Goal: Task Accomplishment & Management: Complete application form

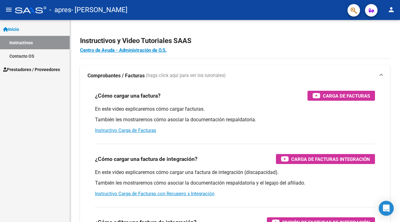
click at [27, 71] on span "Prestadores / Proveedores" at bounding box center [31, 69] width 57 height 7
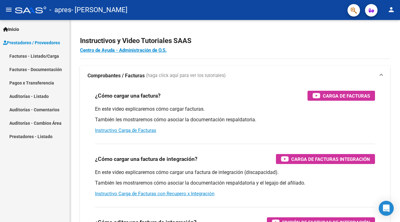
click at [39, 55] on link "Facturas - Listado/Carga" at bounding box center [35, 55] width 70 height 13
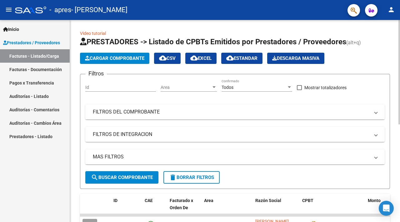
click at [116, 57] on span "Cargar Comprobante" at bounding box center [114, 59] width 59 height 6
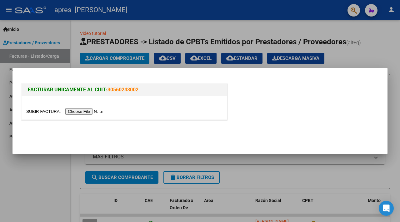
click at [77, 112] on input "file" at bounding box center [65, 111] width 79 height 7
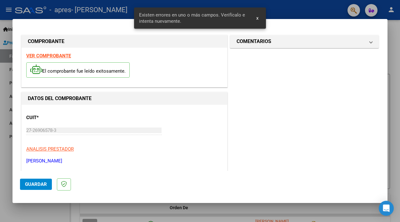
scroll to position [140, 0]
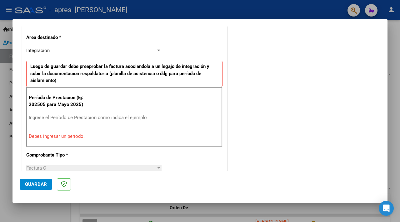
click at [140, 116] on input "Ingrese el Período de Prestación como indica el ejemplo" at bounding box center [95, 118] width 132 height 6
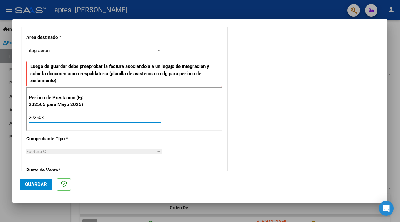
type input "202508"
click at [155, 152] on div "Factura C" at bounding box center [91, 152] width 130 height 6
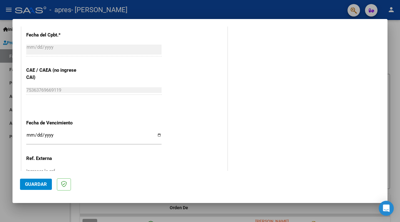
scroll to position [371, 0]
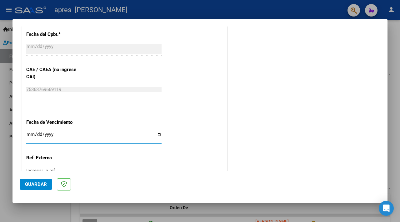
click at [160, 133] on input "Ingresar la fecha" at bounding box center [93, 137] width 135 height 10
type input "[DATE]"
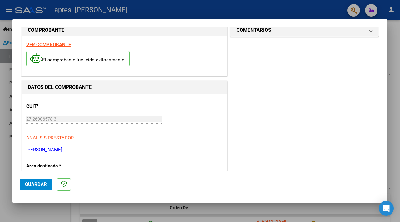
scroll to position [0, 0]
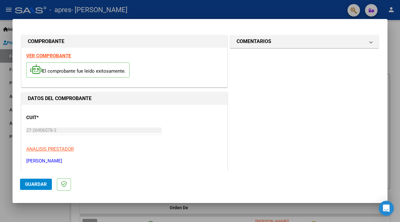
click at [33, 185] on span "Guardar" at bounding box center [36, 185] width 22 height 6
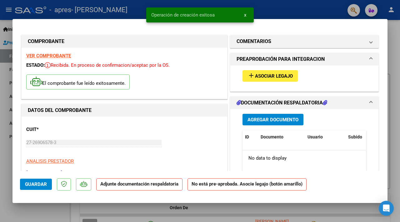
click at [251, 76] on mat-icon "add" at bounding box center [250, 75] width 7 height 7
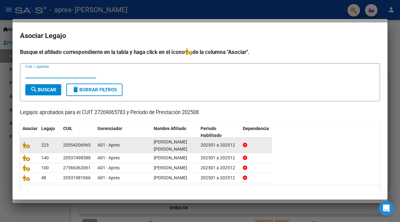
click at [160, 145] on div "[PERSON_NAME] [PERSON_NAME]" at bounding box center [175, 145] width 42 height 13
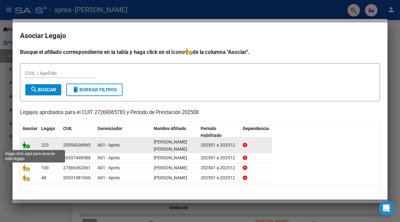
click at [27, 146] on icon at bounding box center [25, 145] width 7 height 7
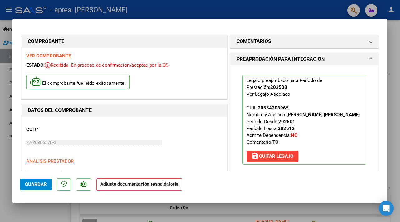
click at [159, 187] on strong "Adjunte documentación respaldatoria" at bounding box center [139, 184] width 78 height 6
click at [148, 182] on strong "Adjunte documentación respaldatoria" at bounding box center [139, 184] width 78 height 6
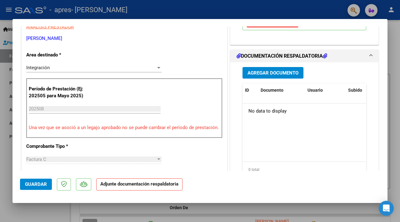
scroll to position [132, 0]
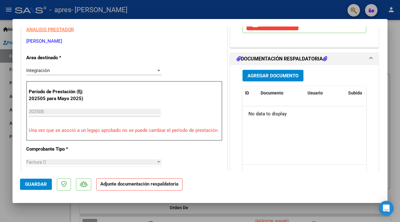
click at [273, 81] on button "Agregar Documento" at bounding box center [272, 76] width 61 height 12
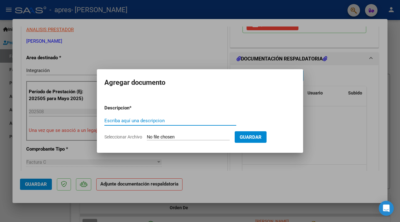
click at [177, 122] on input "Escriba aquí una descripcion" at bounding box center [170, 121] width 132 height 6
type input "planilla [DATE]"
click at [185, 135] on input "Seleccionar Archivo" at bounding box center [188, 138] width 83 height 6
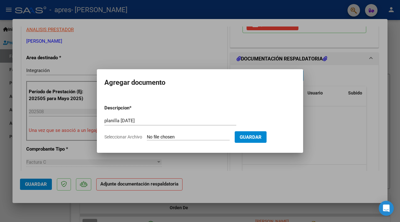
type input "C:\fakepath\planilla [PERSON_NAME] h [DATE].pdf"
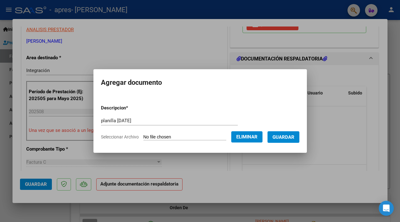
click at [287, 137] on span "Guardar" at bounding box center [283, 138] width 22 height 6
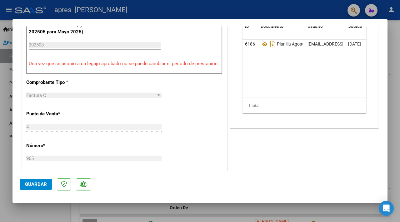
scroll to position [200, 0]
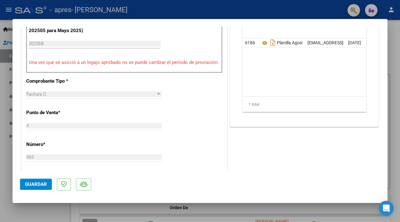
click at [30, 183] on span "Guardar" at bounding box center [36, 185] width 22 height 6
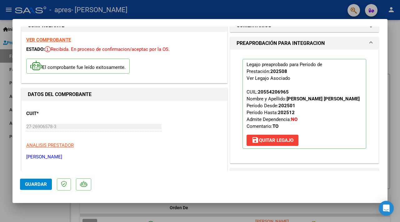
scroll to position [0, 0]
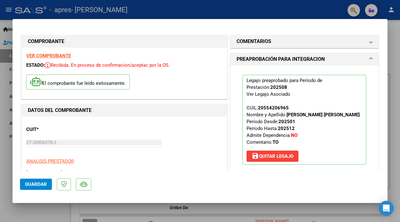
click at [33, 183] on span "Guardar" at bounding box center [36, 185] width 22 height 6
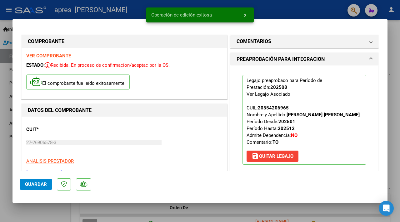
click at [7, 23] on div at bounding box center [200, 111] width 400 height 222
type input "$ 0,00"
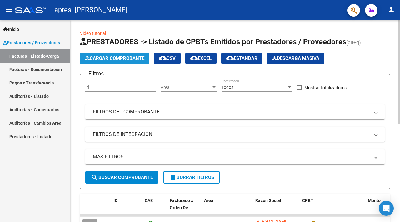
click at [114, 57] on span "Cargar Comprobante" at bounding box center [114, 59] width 59 height 6
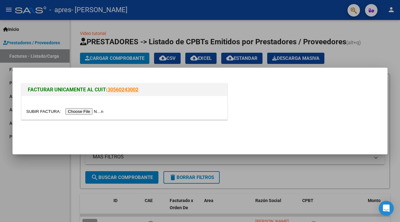
click at [96, 112] on input "file" at bounding box center [65, 111] width 79 height 7
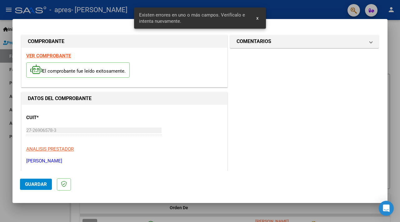
scroll to position [140, 0]
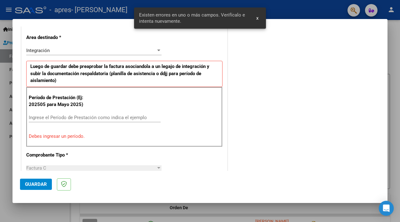
click at [135, 118] on input "Ingrese el Período de Prestación como indica el ejemplo" at bounding box center [95, 118] width 132 height 6
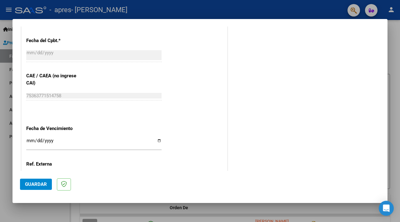
scroll to position [418, 0]
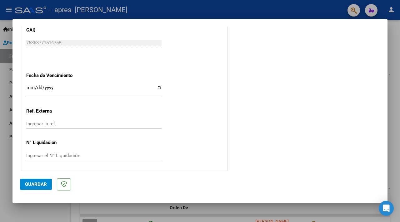
type input "202508"
click at [159, 87] on input "Ingresar la fecha" at bounding box center [93, 90] width 135 height 10
type input "[DATE]"
click at [33, 185] on span "Guardar" at bounding box center [36, 185] width 22 height 6
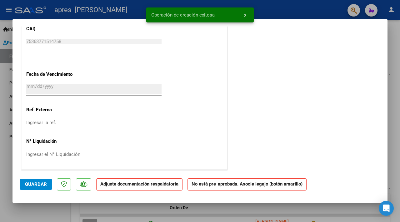
scroll to position [0, 0]
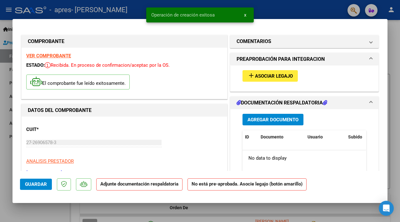
click at [264, 76] on span "Asociar Legajo" at bounding box center [274, 76] width 38 height 6
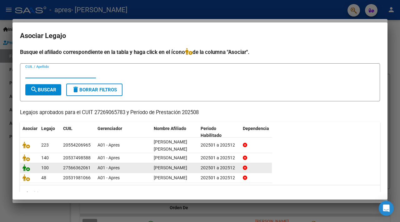
click at [26, 171] on icon at bounding box center [25, 168] width 7 height 7
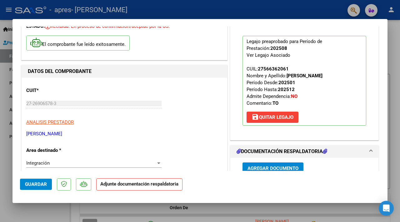
scroll to position [41, 0]
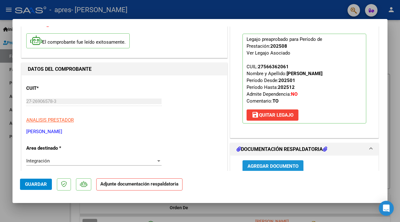
click at [265, 165] on span "Agregar Documento" at bounding box center [272, 167] width 51 height 6
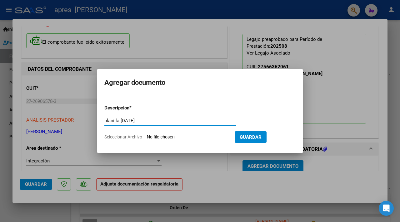
type input "planilla [DATE]"
click at [200, 137] on input "Seleccionar Archivo" at bounding box center [188, 138] width 83 height 6
type input "C:\fakepath\planilla [PERSON_NAME][DATE].pdf"
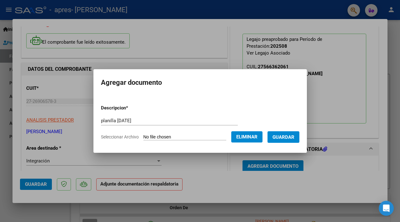
click at [290, 136] on span "Guardar" at bounding box center [283, 138] width 22 height 6
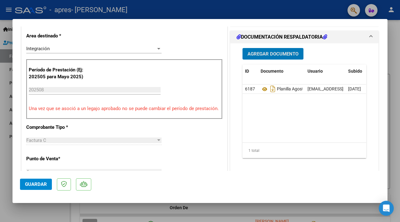
scroll to position [171, 0]
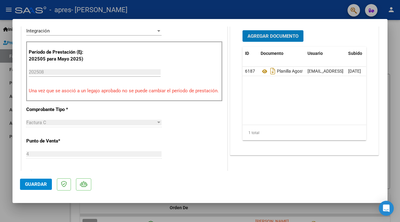
click at [31, 185] on span "Guardar" at bounding box center [36, 185] width 22 height 6
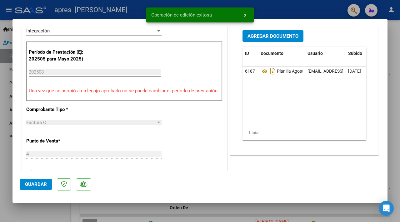
scroll to position [0, 0]
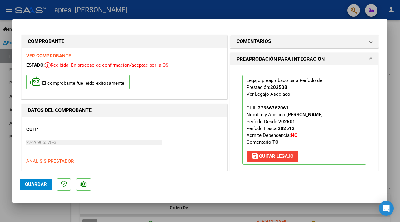
click at [7, 24] on div at bounding box center [200, 111] width 400 height 222
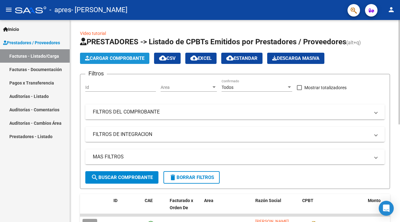
click at [129, 56] on span "Cargar Comprobante" at bounding box center [114, 59] width 59 height 6
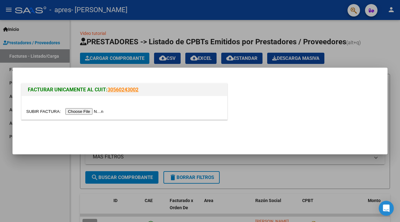
click at [77, 112] on input "file" at bounding box center [65, 111] width 79 height 7
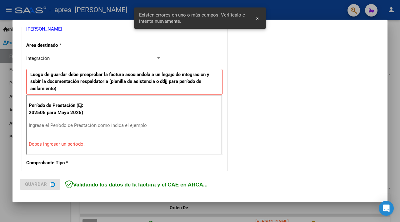
scroll to position [140, 0]
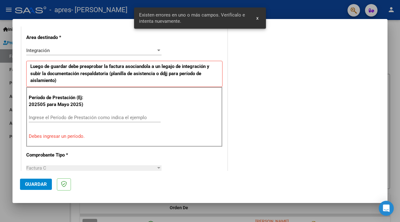
click at [105, 138] on p "Debes ingresar un período." at bounding box center [124, 136] width 191 height 7
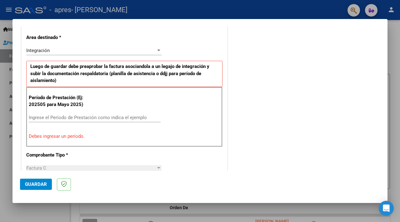
click at [103, 116] on input "Ingrese el Período de Prestación como indica el ejemplo" at bounding box center [95, 118] width 132 height 6
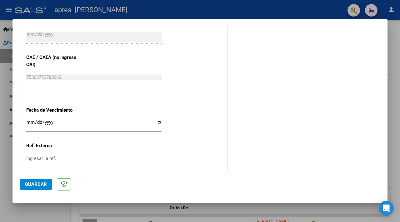
scroll to position [384, 0]
type input "202508"
click at [70, 122] on input "Ingresar la fecha" at bounding box center [93, 124] width 135 height 10
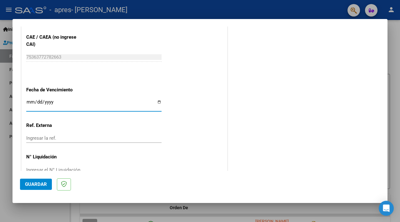
scroll to position [406, 0]
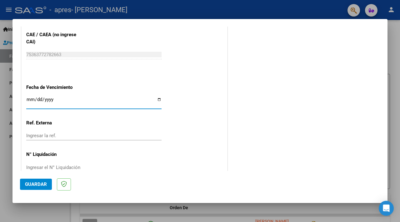
click at [159, 97] on input "Ingresar la fecha" at bounding box center [93, 102] width 135 height 10
type input "[DATE]"
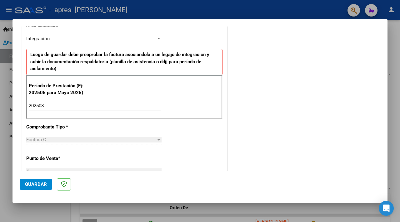
scroll to position [156, 0]
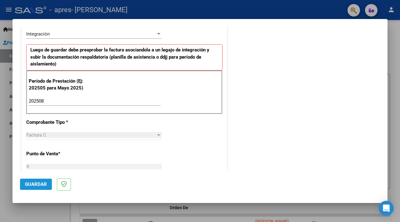
click at [40, 182] on span "Guardar" at bounding box center [36, 185] width 22 height 6
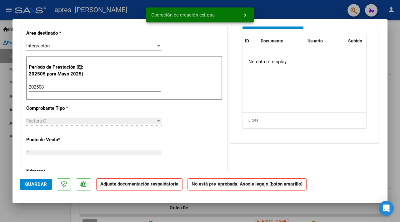
scroll to position [0, 0]
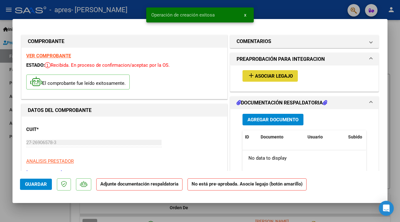
click at [252, 74] on mat-icon "add" at bounding box center [250, 75] width 7 height 7
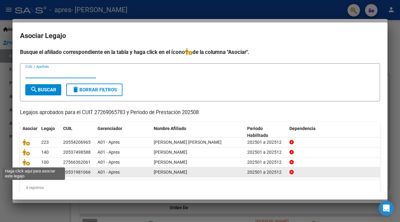
click at [26, 172] on icon at bounding box center [25, 172] width 7 height 7
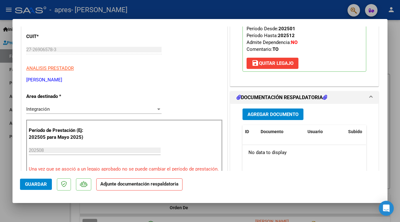
scroll to position [97, 0]
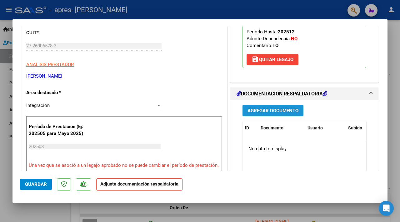
click at [277, 108] on span "Agregar Documento" at bounding box center [272, 111] width 51 height 6
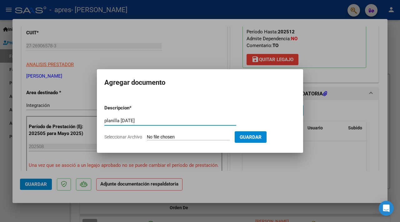
type input "planilla [DATE]"
click at [126, 137] on span "Seleccionar Archivo" at bounding box center [123, 137] width 38 height 5
click at [147, 137] on input "Seleccionar Archivo" at bounding box center [188, 138] width 83 height 6
type input "C:\fakepath\planilla [PERSON_NAME][DATE].pdf"
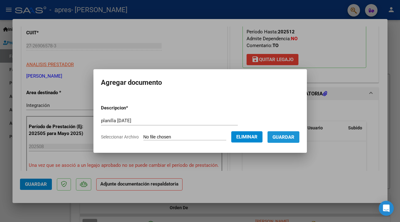
click at [287, 139] on span "Guardar" at bounding box center [283, 138] width 22 height 6
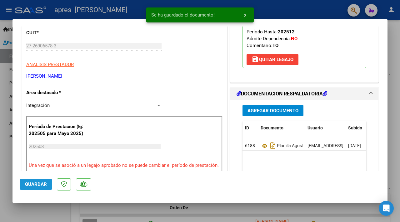
click at [31, 185] on span "Guardar" at bounding box center [36, 185] width 22 height 6
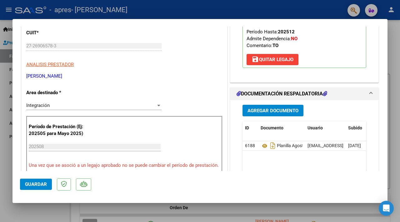
click at [39, 184] on span "Guardar" at bounding box center [36, 185] width 22 height 6
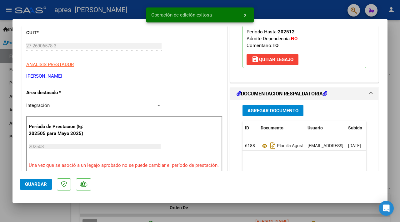
click at [4, 67] on div at bounding box center [200, 111] width 400 height 222
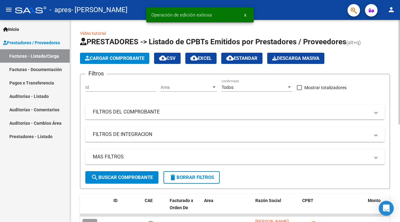
click at [103, 56] on span "Cargar Comprobante" at bounding box center [114, 59] width 59 height 6
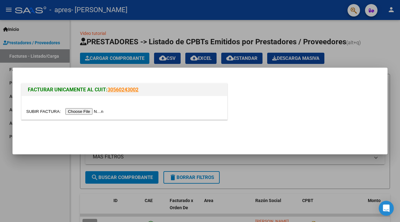
click at [92, 112] on input "file" at bounding box center [65, 111] width 79 height 7
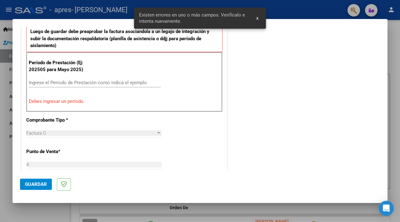
scroll to position [178, 0]
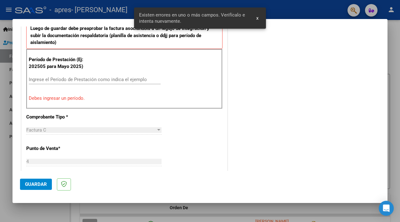
click at [69, 97] on p "Debes ingresar un período." at bounding box center [124, 98] width 191 height 7
click at [65, 79] on input "Ingrese el Período de Prestación como indica el ejemplo" at bounding box center [95, 80] width 132 height 6
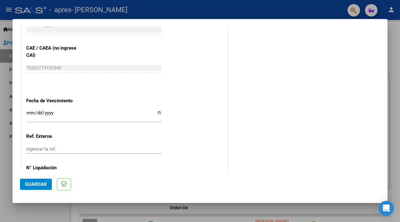
scroll to position [394, 0]
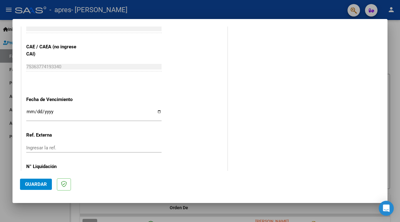
type input "202508"
click at [160, 111] on input "Ingresar la fecha" at bounding box center [93, 114] width 135 height 10
type input "[DATE]"
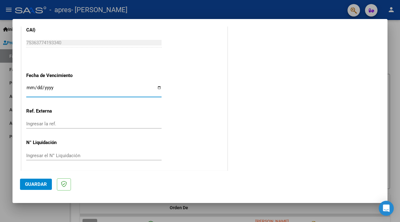
click at [38, 185] on span "Guardar" at bounding box center [36, 185] width 22 height 6
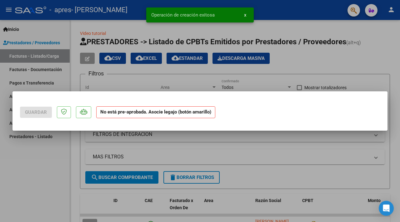
scroll to position [0, 0]
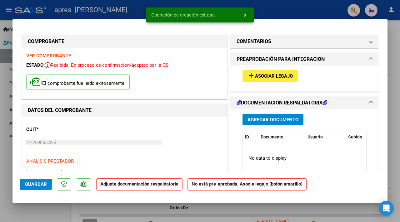
click at [267, 117] on span "Agregar Documento" at bounding box center [272, 120] width 51 height 6
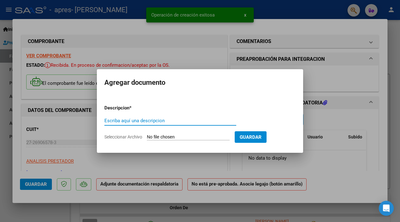
click at [338, 165] on div at bounding box center [200, 111] width 400 height 222
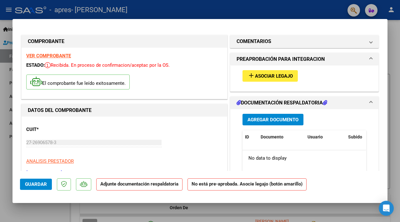
click at [273, 75] on span "Asociar Legajo" at bounding box center [274, 76] width 38 height 6
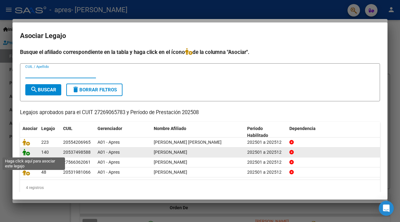
click at [27, 153] on icon at bounding box center [25, 152] width 7 height 7
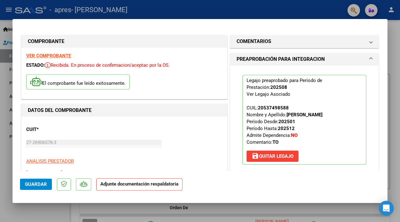
scroll to position [55, 0]
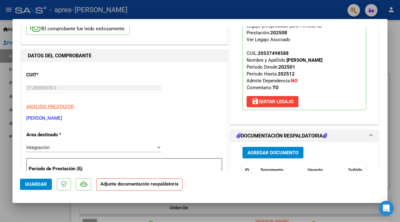
click at [269, 152] on span "Agregar Documento" at bounding box center [272, 153] width 51 height 6
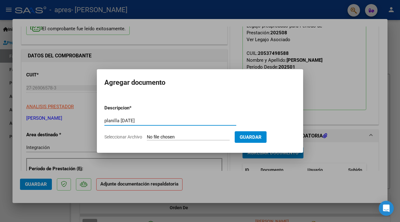
type input "planilla [DATE]"
click at [170, 137] on input "Seleccionar Archivo" at bounding box center [188, 138] width 83 height 6
type input "C:\fakepath\planilla [PERSON_NAME][DATE].pdf"
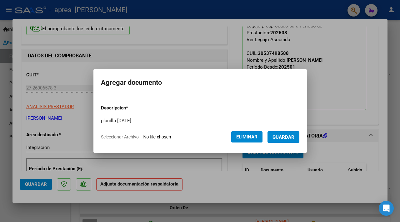
click at [289, 135] on span "Guardar" at bounding box center [283, 138] width 22 height 6
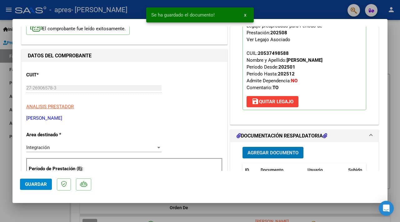
click at [36, 187] on span "Guardar" at bounding box center [36, 185] width 22 height 6
